Goal: Task Accomplishment & Management: Complete application form

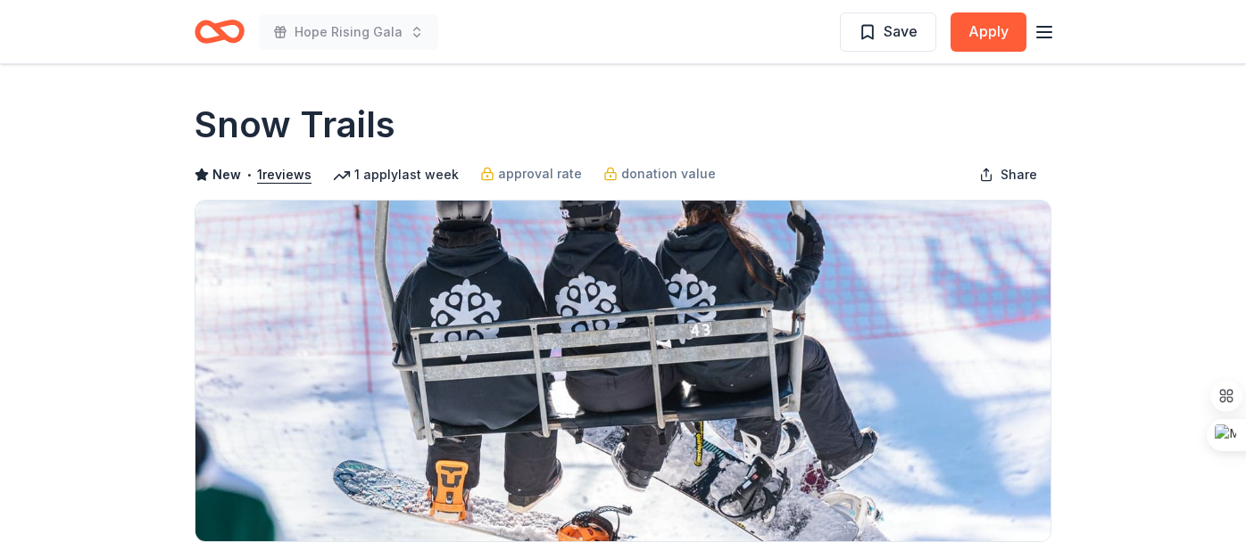
scroll to position [1381, 0]
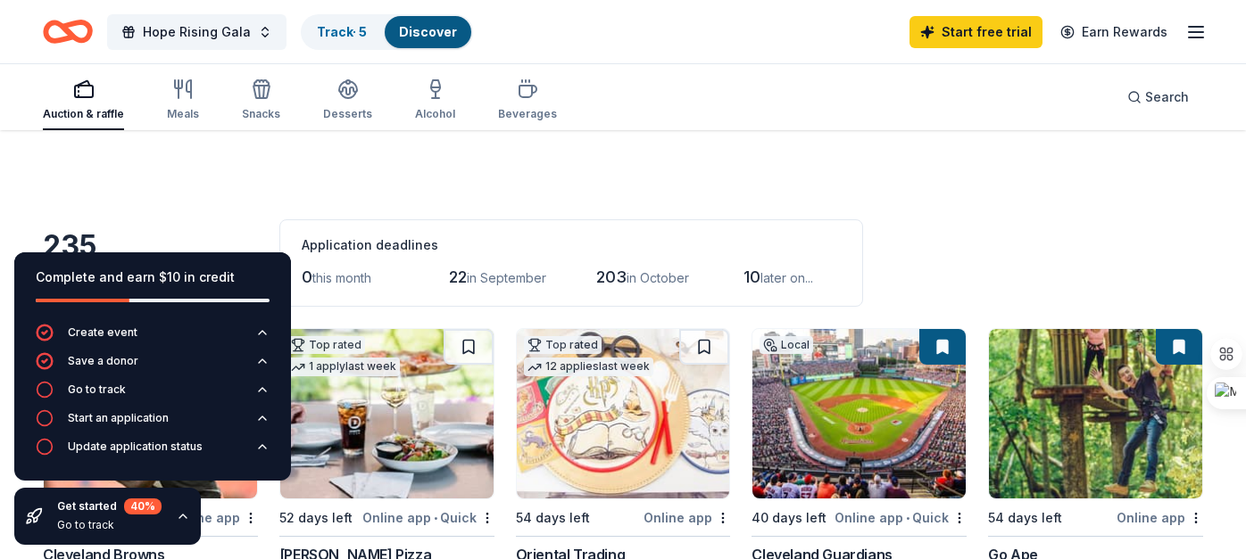
scroll to position [1348, 0]
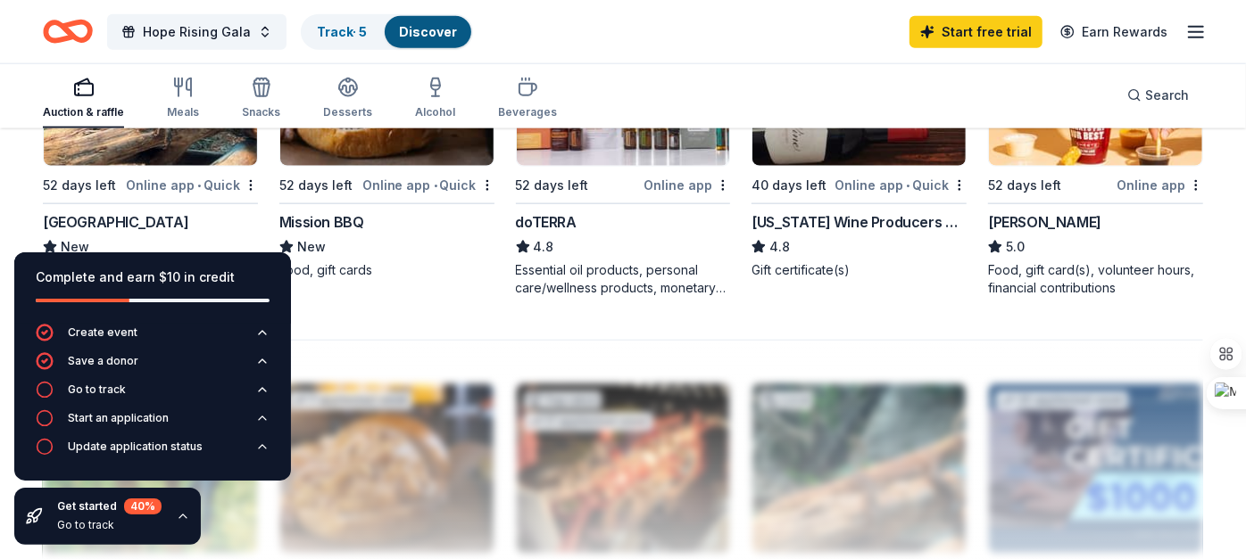
click at [526, 357] on div at bounding box center [623, 483] width 1160 height 286
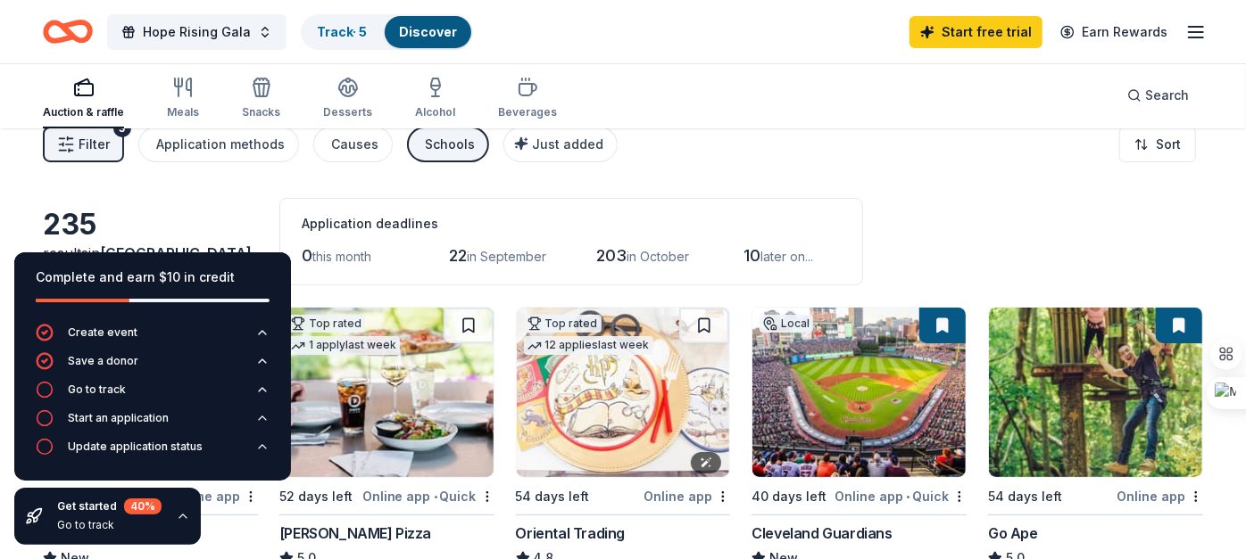
scroll to position [0, 0]
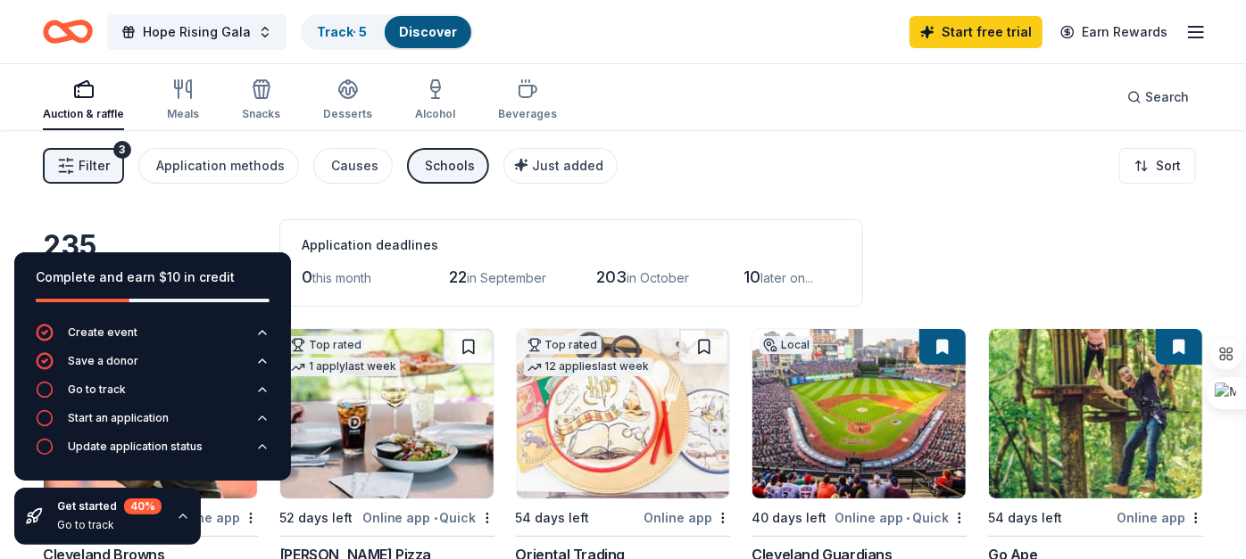
click at [261, 232] on div "235 results in Cleveland, OH Application deadlines 0 this month 22 in September…" at bounding box center [623, 262] width 1160 height 87
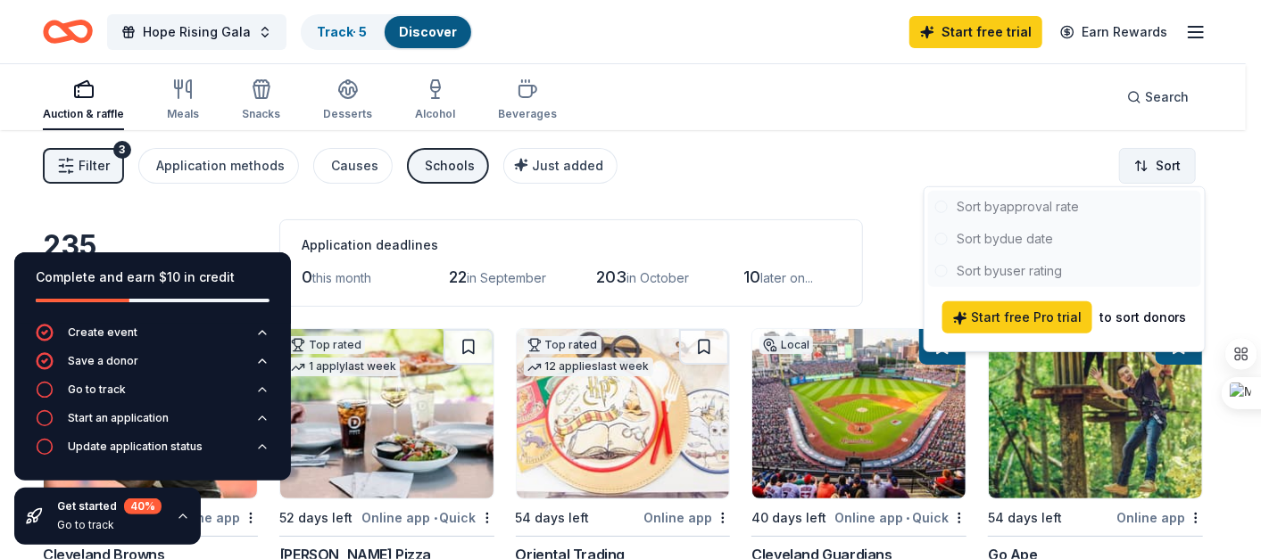
click at [1155, 167] on html "Hope Rising Gala Track · 5 Discover Start free trial Earn Rewards Auction & raf…" at bounding box center [630, 279] width 1261 height 559
click at [1019, 244] on div at bounding box center [1064, 239] width 273 height 96
click at [999, 236] on div at bounding box center [1064, 239] width 273 height 96
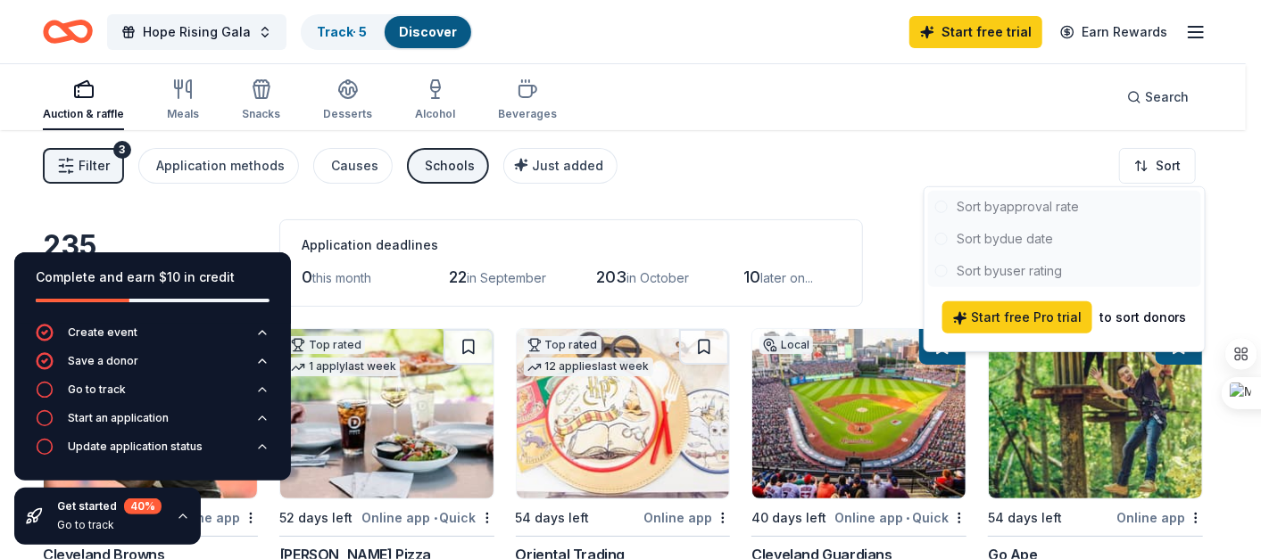
click at [907, 211] on html "Hope Rising Gala Track · 5 Discover Start free trial Earn Rewards Auction & raf…" at bounding box center [630, 279] width 1261 height 559
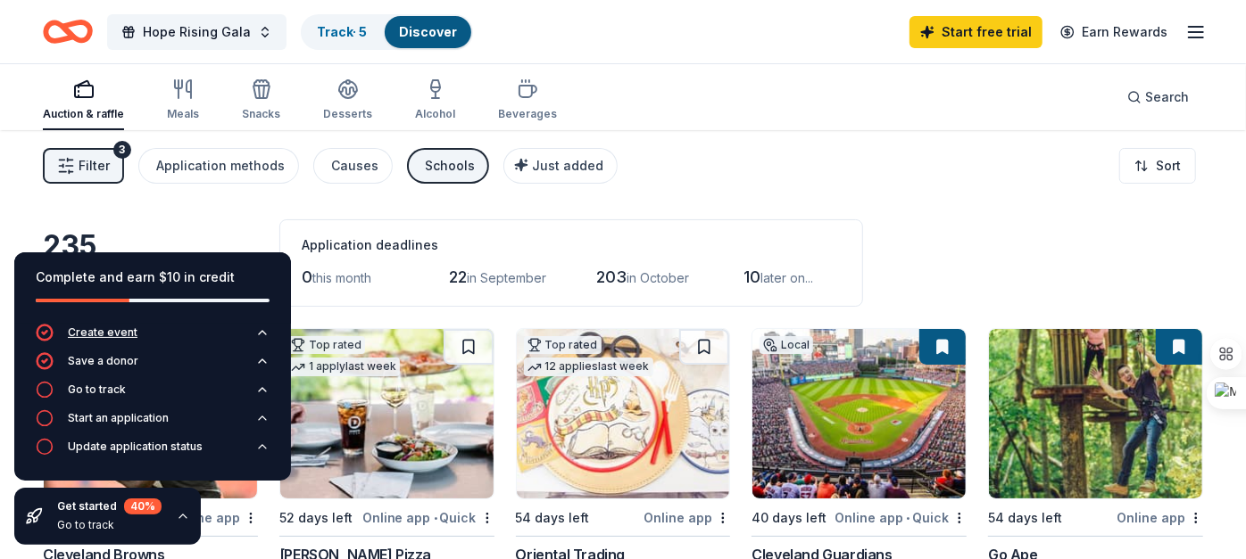
click at [262, 332] on icon "button" at bounding box center [262, 333] width 7 height 4
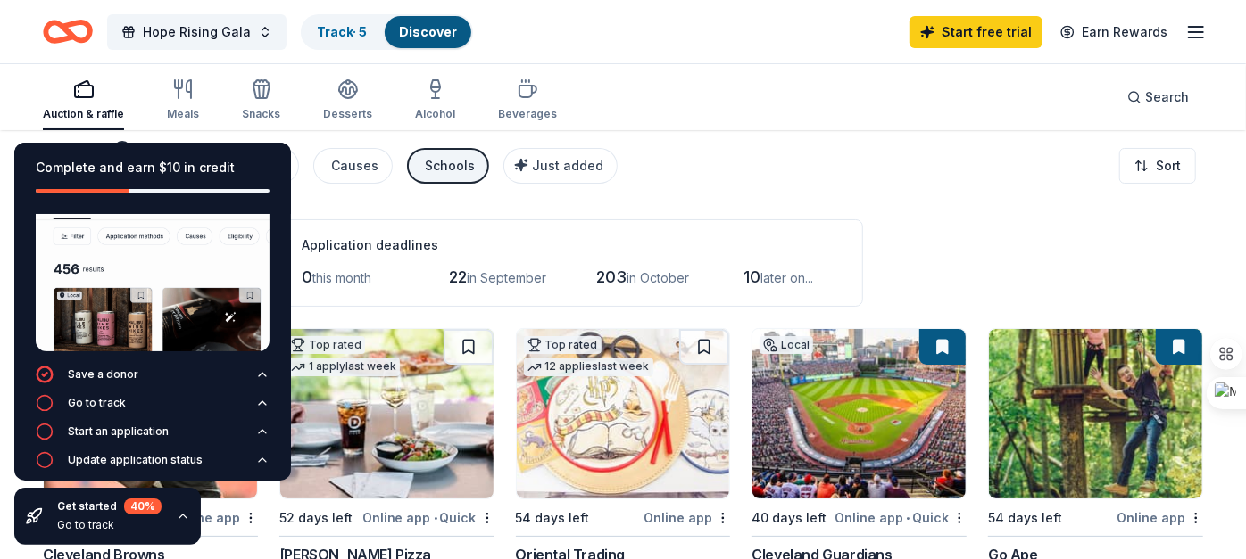
scroll to position [73, 0]
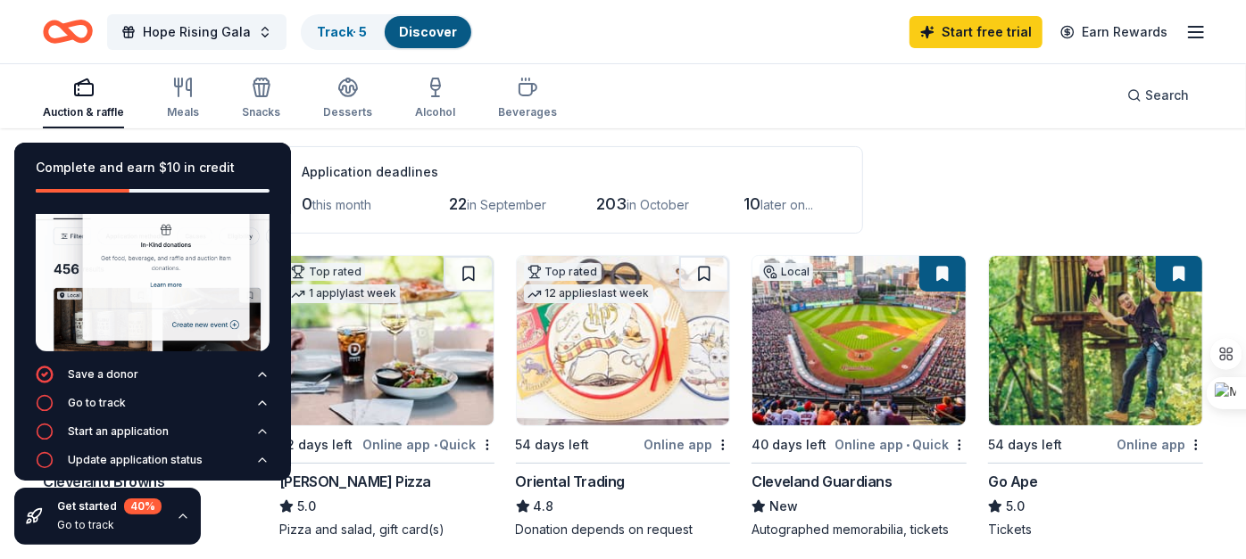
click at [343, 21] on div "Track · 5" at bounding box center [341, 32] width 79 height 32
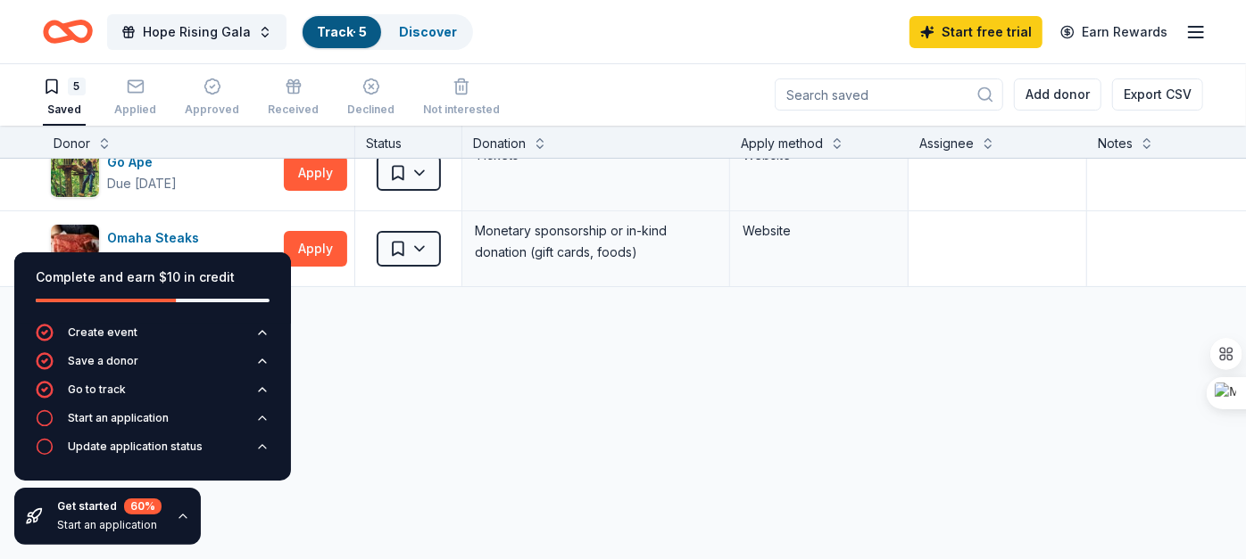
scroll to position [327, 0]
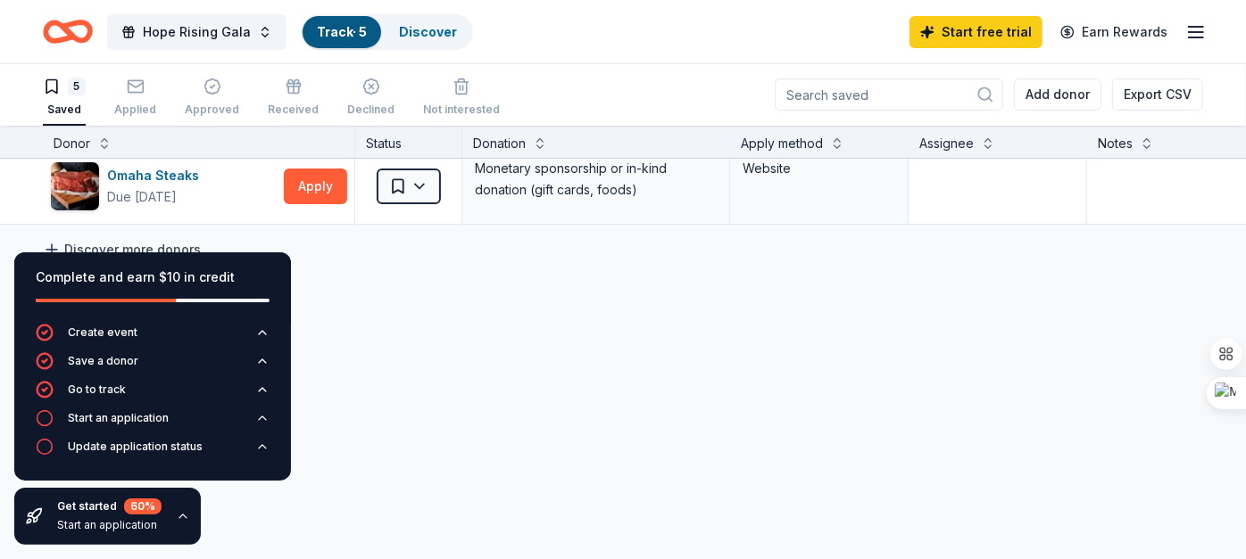
click at [165, 239] on link "Discover more donors" at bounding box center [122, 249] width 158 height 21
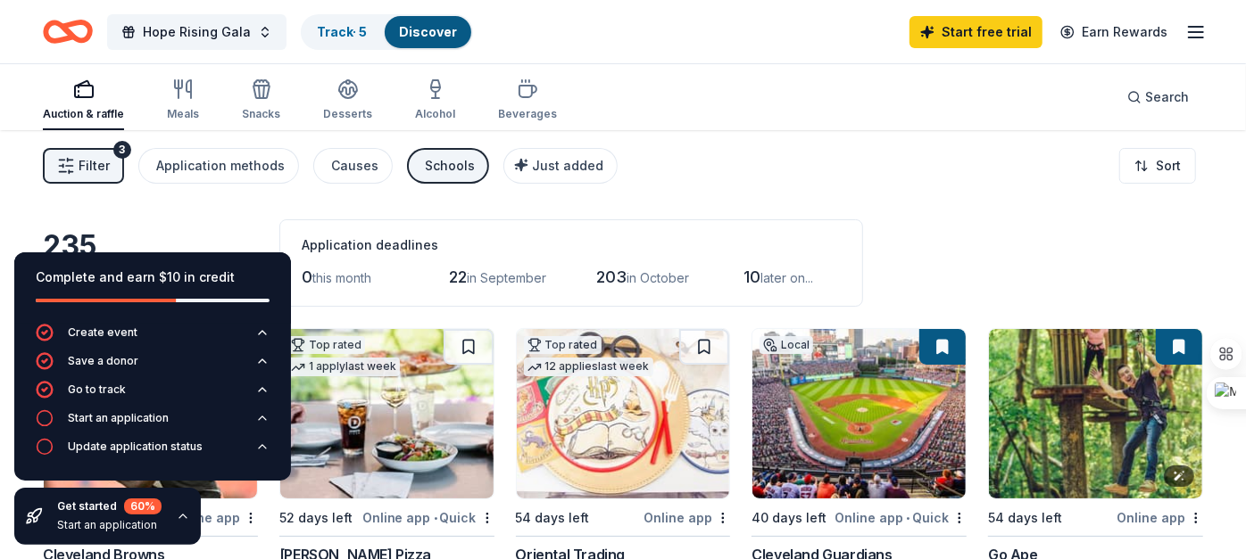
click at [1055, 412] on img at bounding box center [1095, 414] width 213 height 170
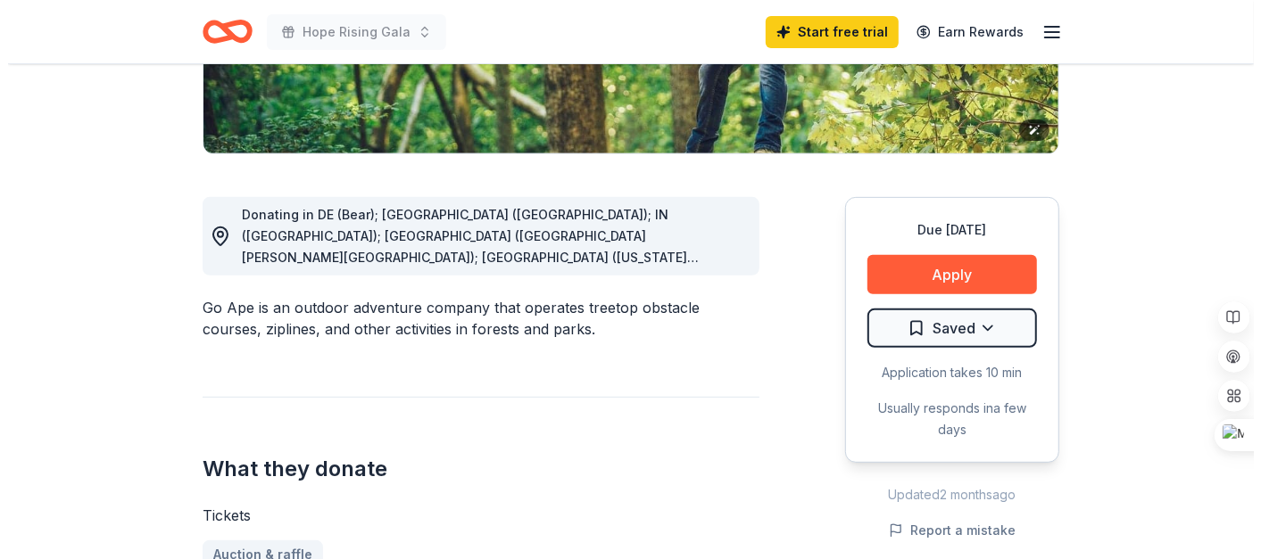
scroll to position [390, 0]
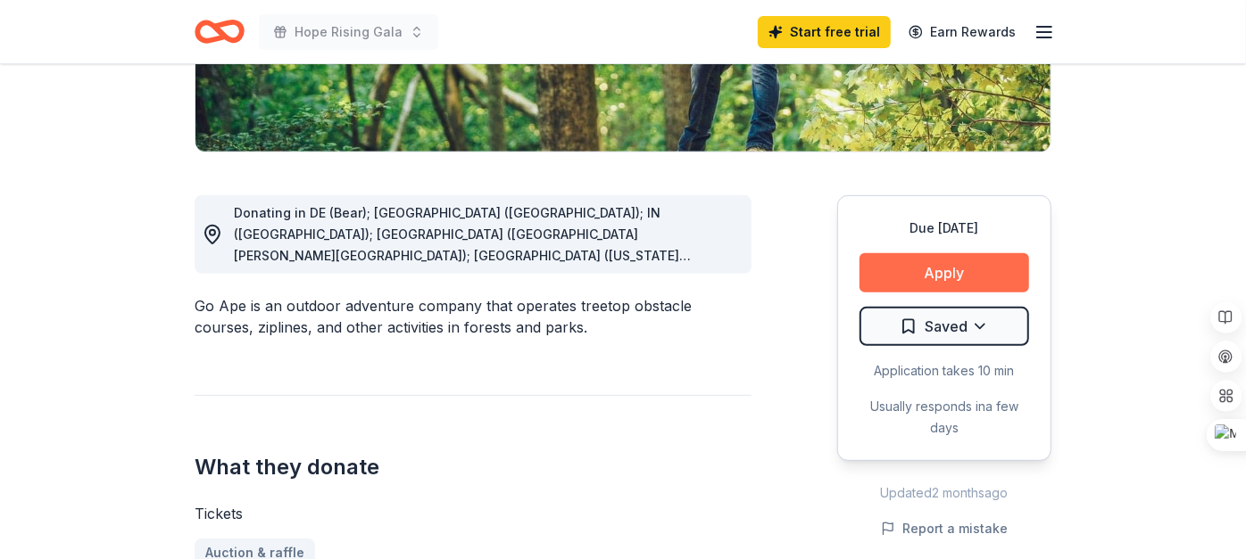
click at [968, 277] on button "Apply" at bounding box center [944, 272] width 170 height 39
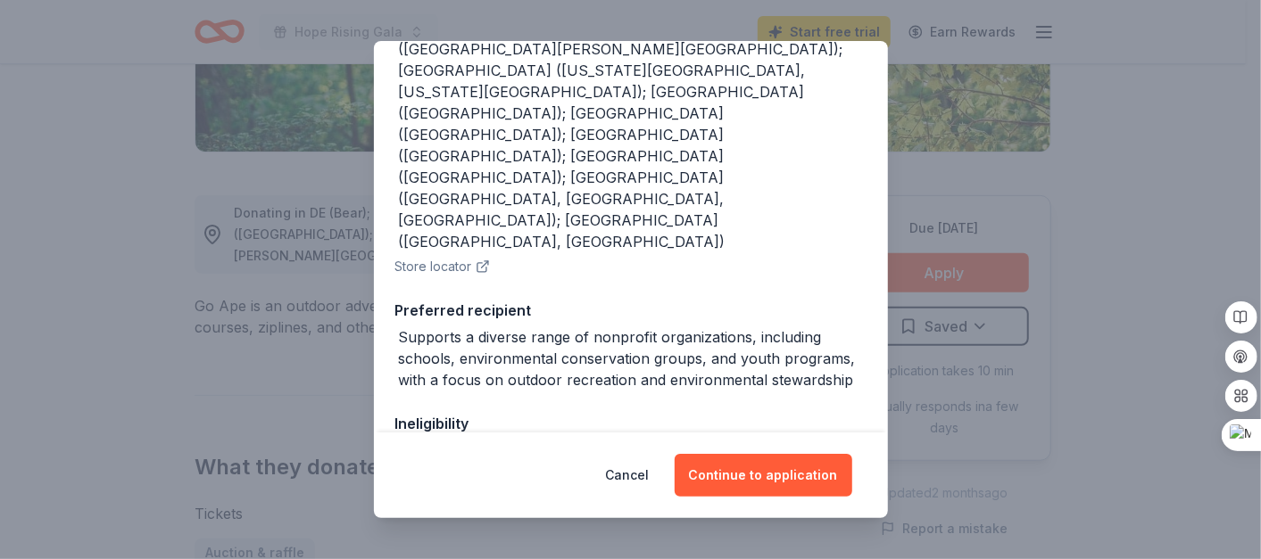
scroll to position [308, 0]
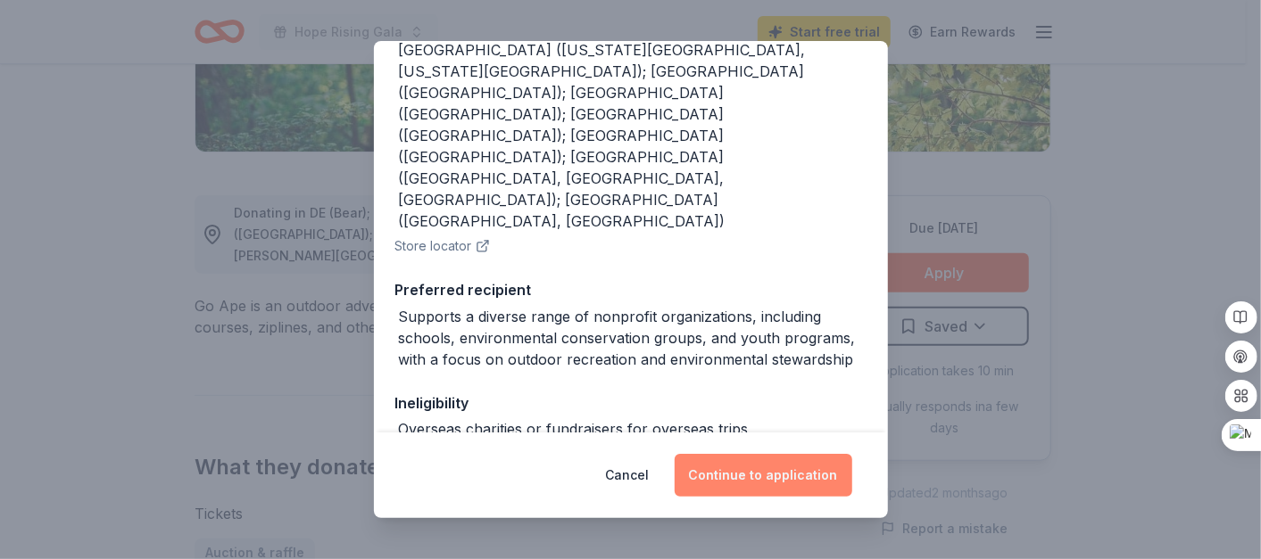
click at [756, 464] on button "Continue to application" at bounding box center [764, 475] width 178 height 43
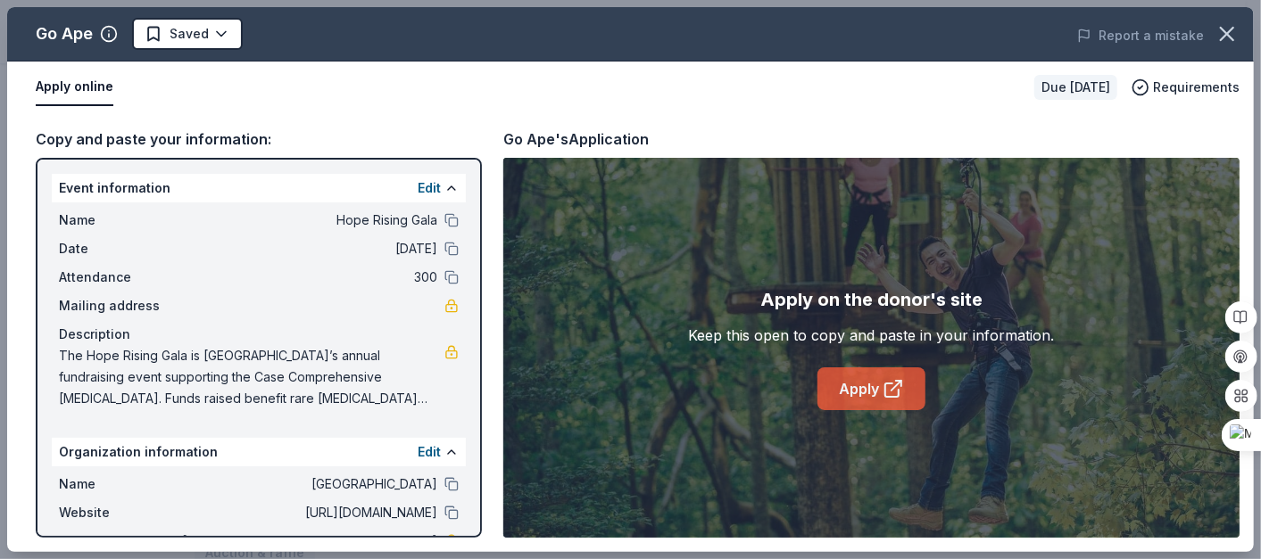
click at [864, 385] on link "Apply" at bounding box center [871, 389] width 108 height 43
